Goal: Check status: Verify the current state of an ongoing process or item

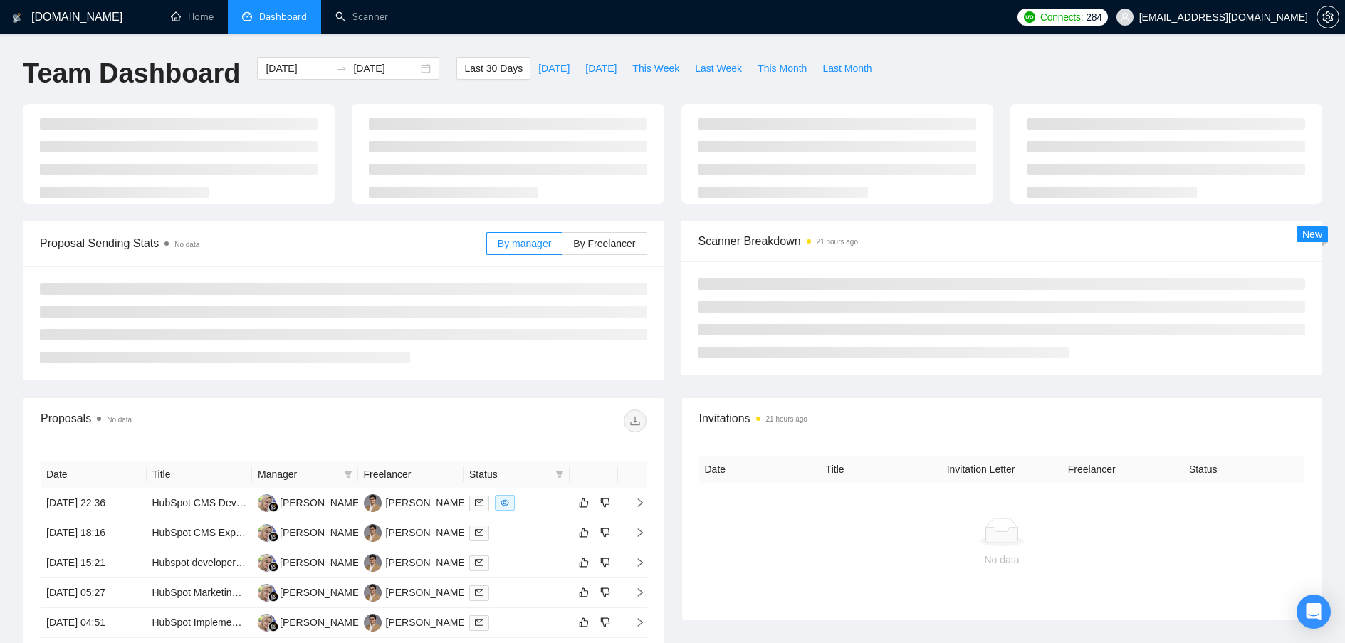
type input "[DATE]"
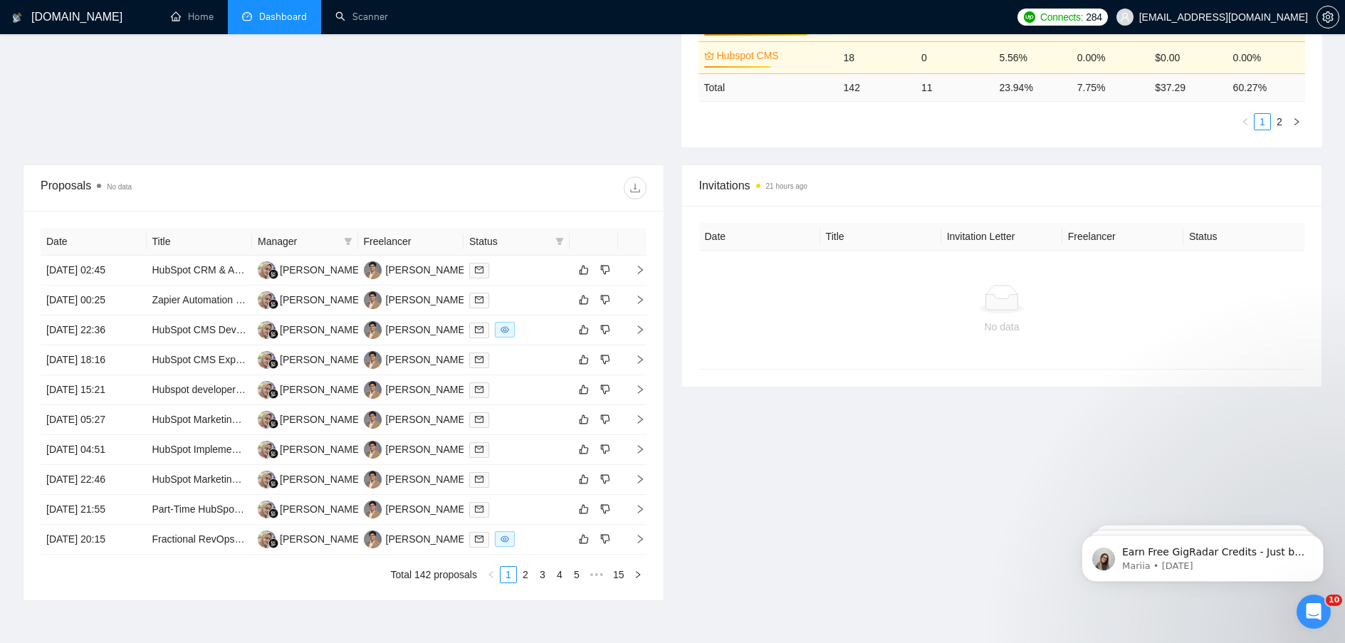
scroll to position [444, 0]
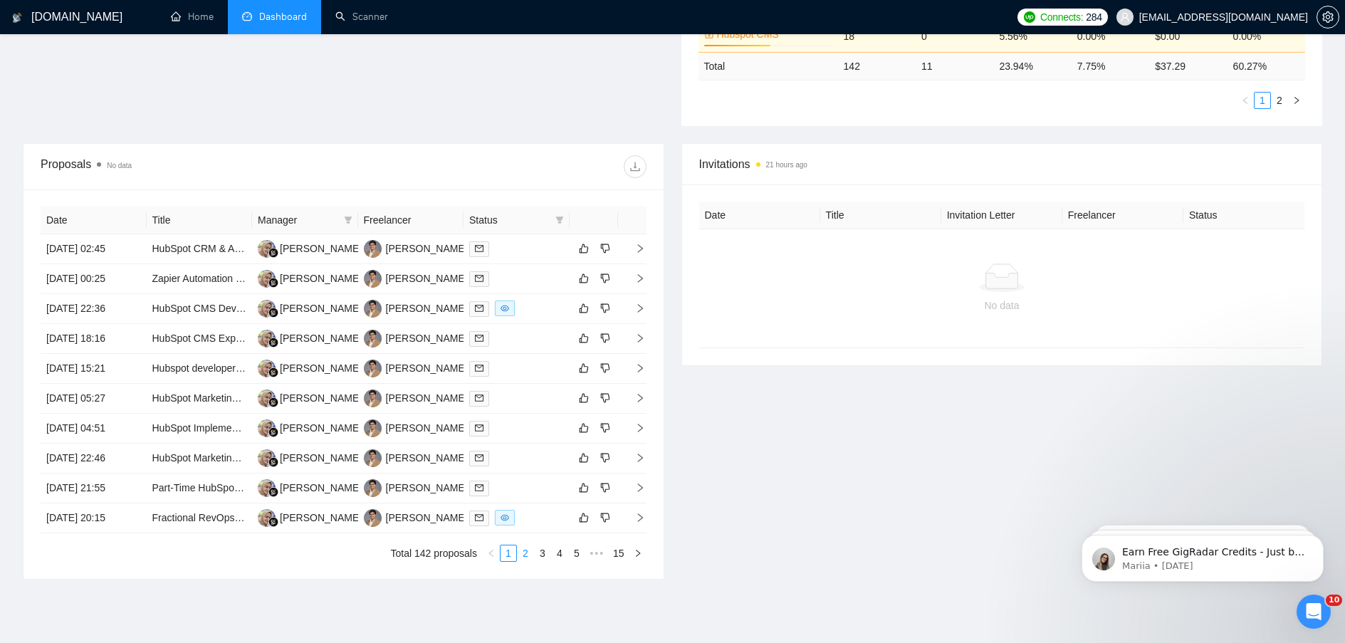
click at [525, 550] on link "2" at bounding box center [526, 553] width 16 height 16
click at [639, 369] on icon "right" at bounding box center [640, 368] width 10 height 10
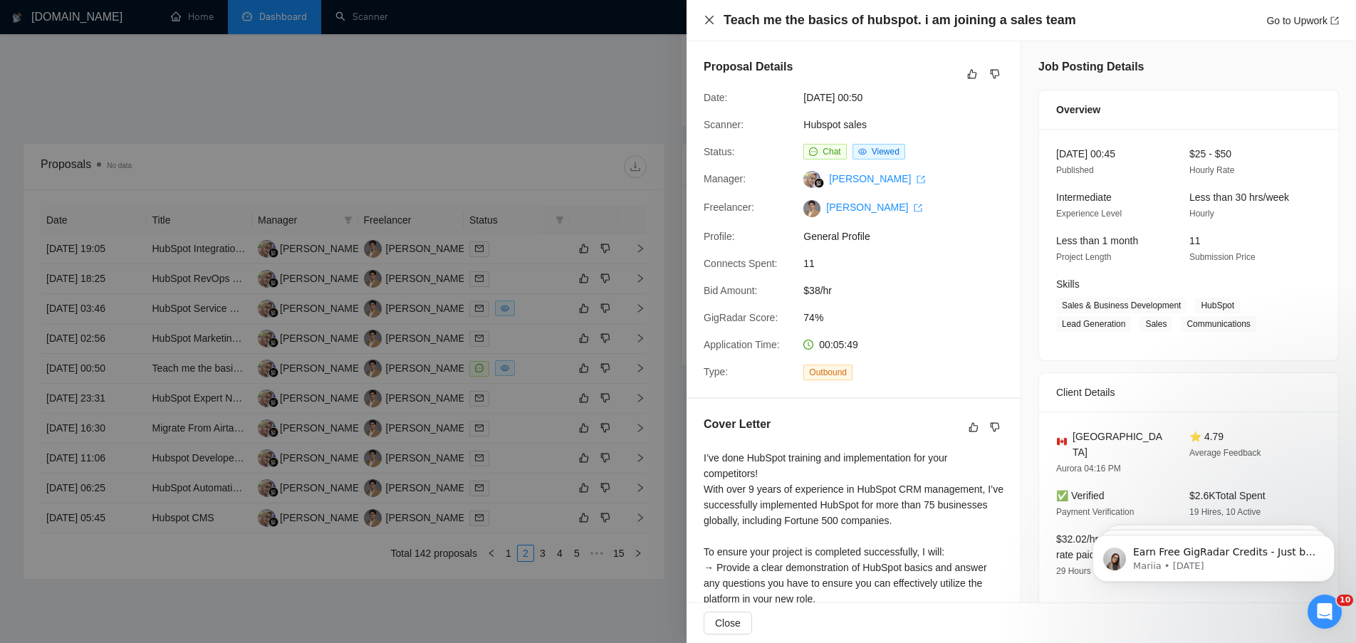
click at [708, 21] on icon "close" at bounding box center [709, 20] width 9 height 9
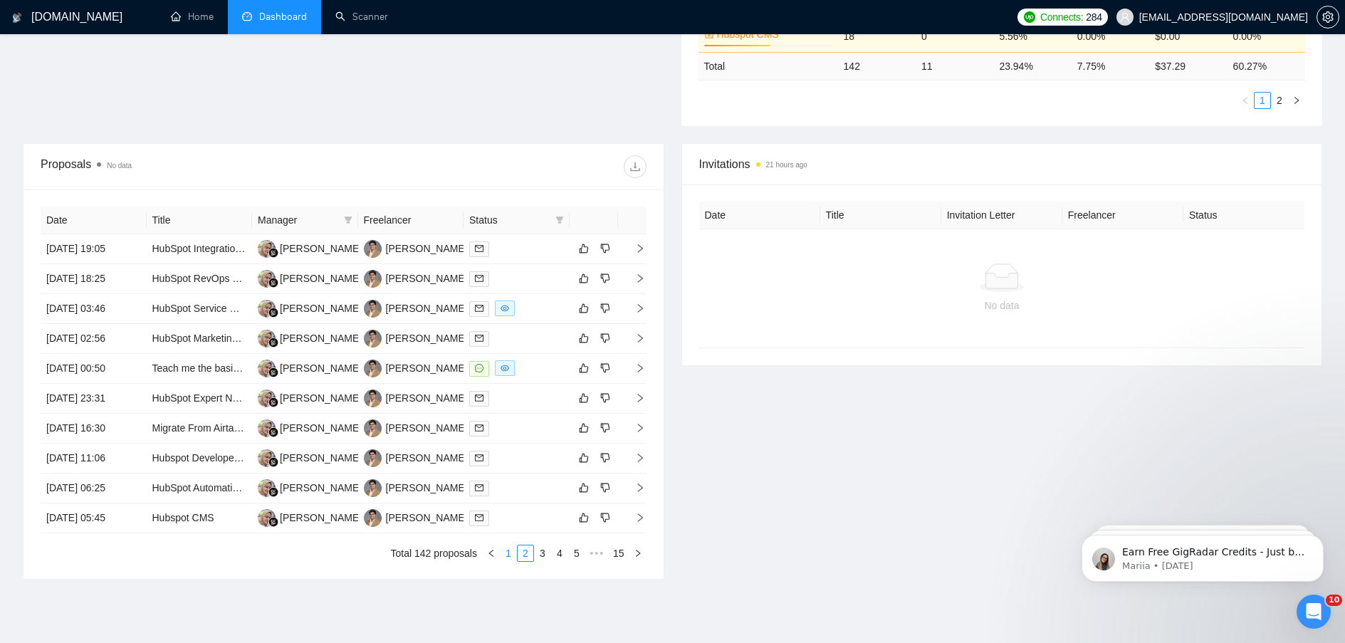
click at [509, 558] on link "1" at bounding box center [509, 553] width 16 height 16
